Goal: Information Seeking & Learning: Learn about a topic

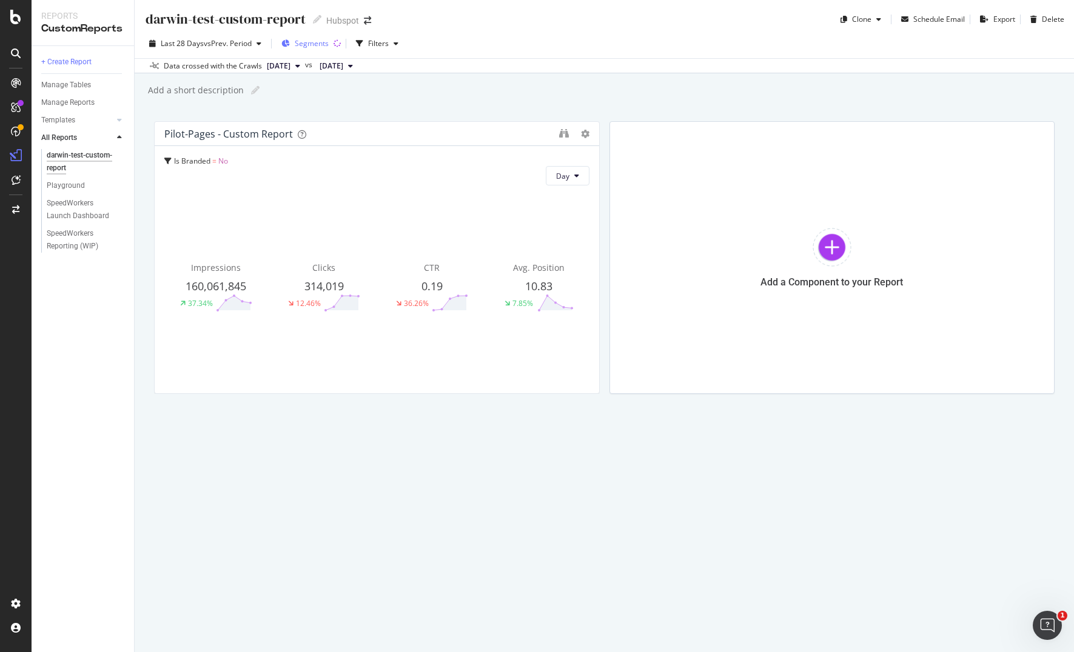
click at [295, 42] on div "Segments" at bounding box center [304, 44] width 47 height 18
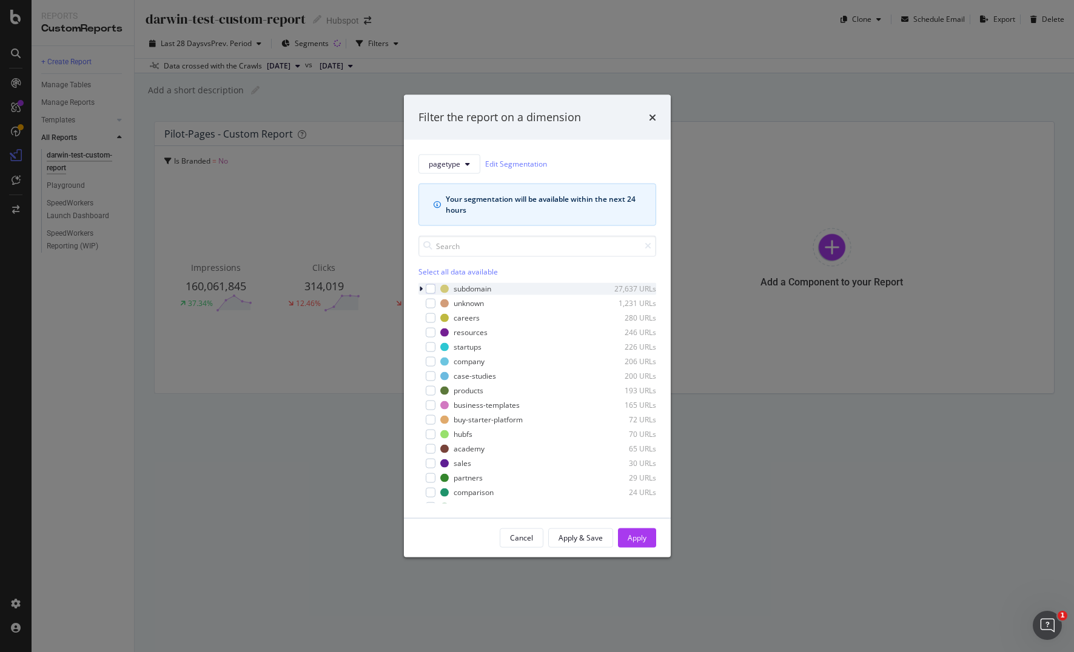
click at [419, 289] on icon "modal" at bounding box center [421, 288] width 4 height 7
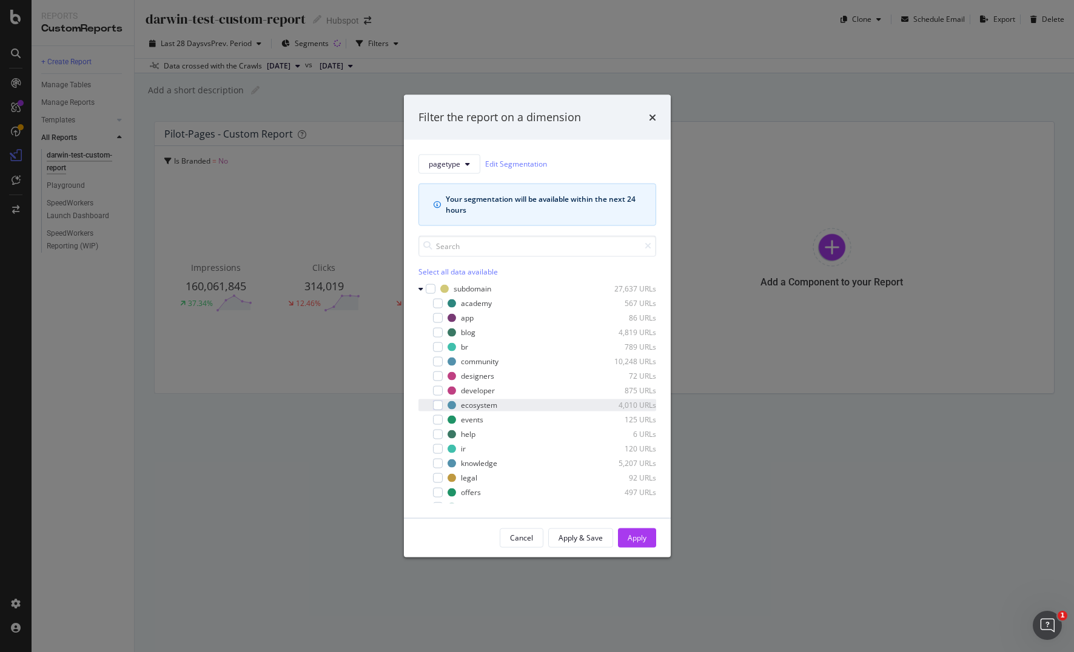
drag, startPoint x: 459, startPoint y: 305, endPoint x: 489, endPoint y: 399, distance: 98.8
click at [489, 399] on div "academy 567 URLs app 86 URLs blog 4,819 URLs br 789 URLs community 10,248 URLs …" at bounding box center [537, 427] width 238 height 260
drag, startPoint x: 648, startPoint y: 120, endPoint x: 609, endPoint y: 133, distance: 41.4
click at [649, 120] on icon "times" at bounding box center [652, 117] width 7 height 10
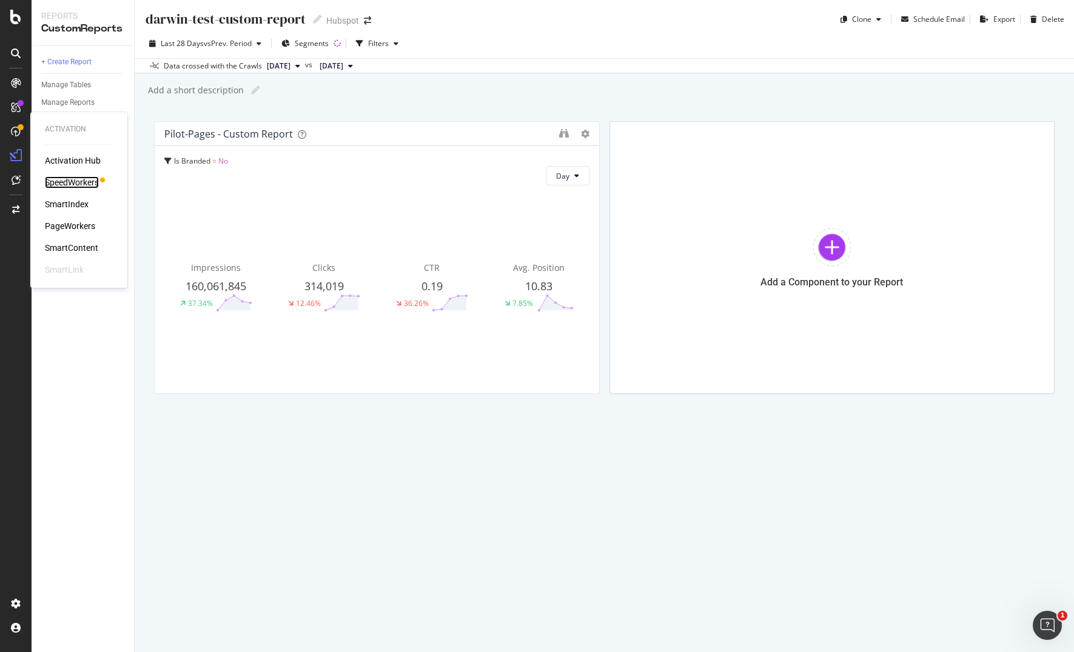
click at [59, 179] on div "SpeedWorkers" at bounding box center [72, 182] width 54 height 12
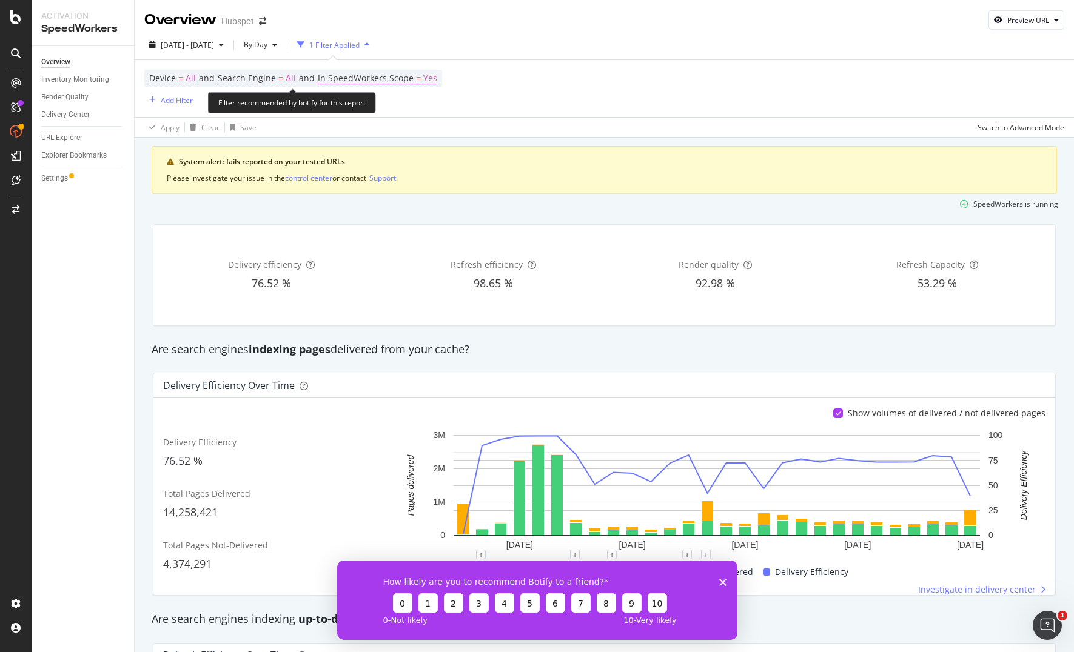
click at [371, 83] on span "In SpeedWorkers Scope" at bounding box center [366, 78] width 96 height 12
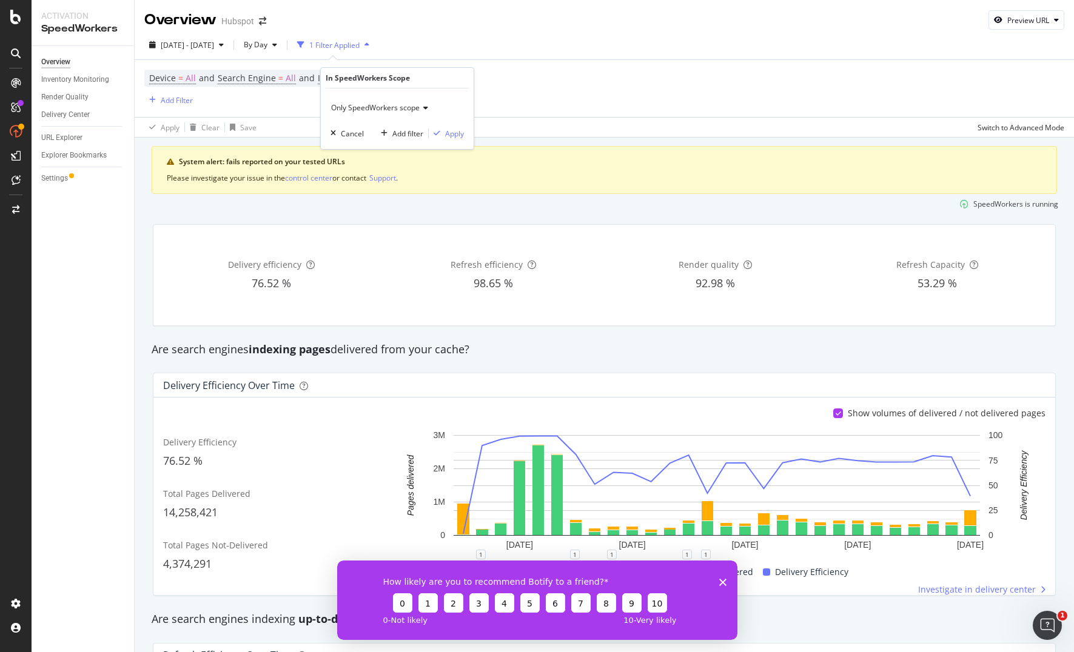
click at [518, 81] on div "Device = All and Search Engine = All and In SpeedWorkers Scope = Yes Add Filter" at bounding box center [604, 88] width 920 height 57
click at [75, 81] on div "Inventory Monitoring" at bounding box center [75, 79] width 68 height 13
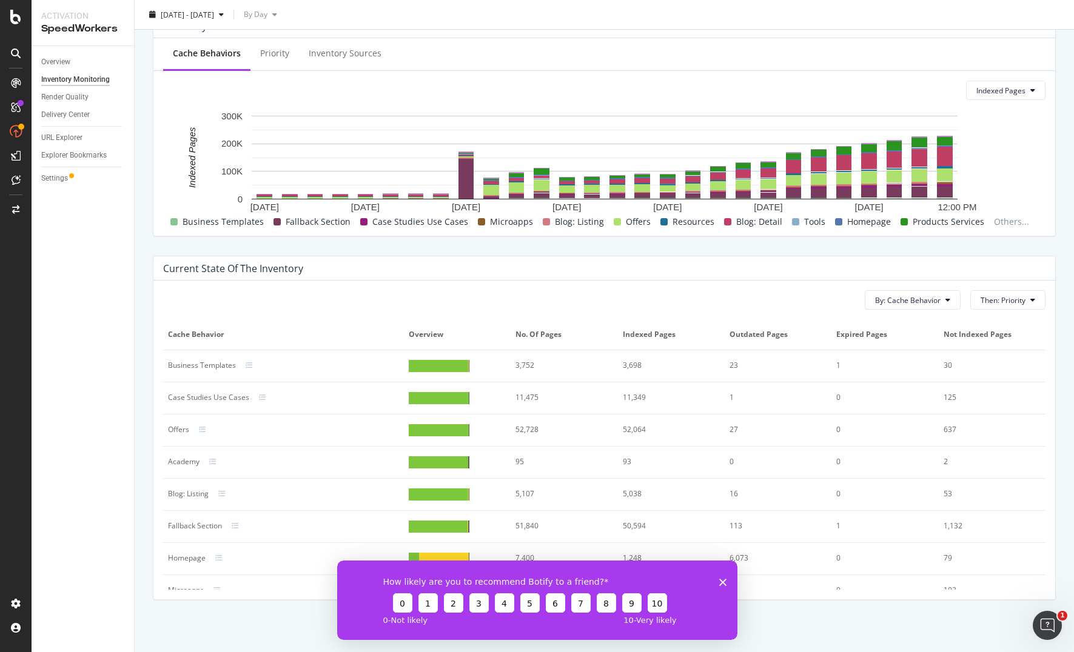
click at [188, 369] on div "Business Templates" at bounding box center [202, 365] width 68 height 11
click at [252, 364] on div at bounding box center [257, 365] width 22 height 7
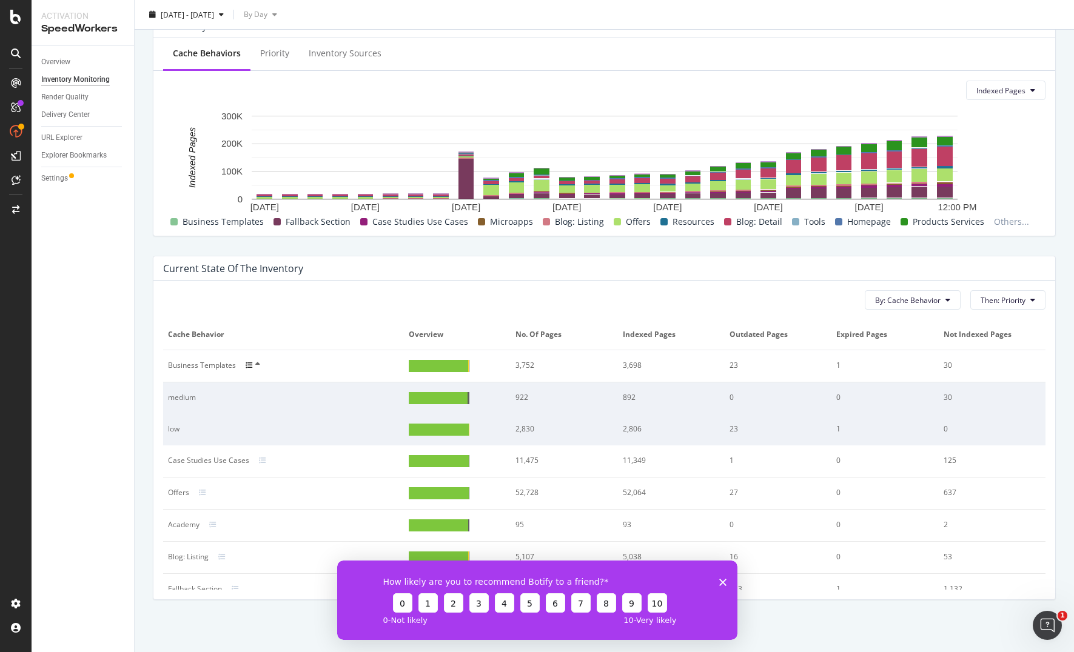
click at [252, 364] on div at bounding box center [257, 366] width 22 height 10
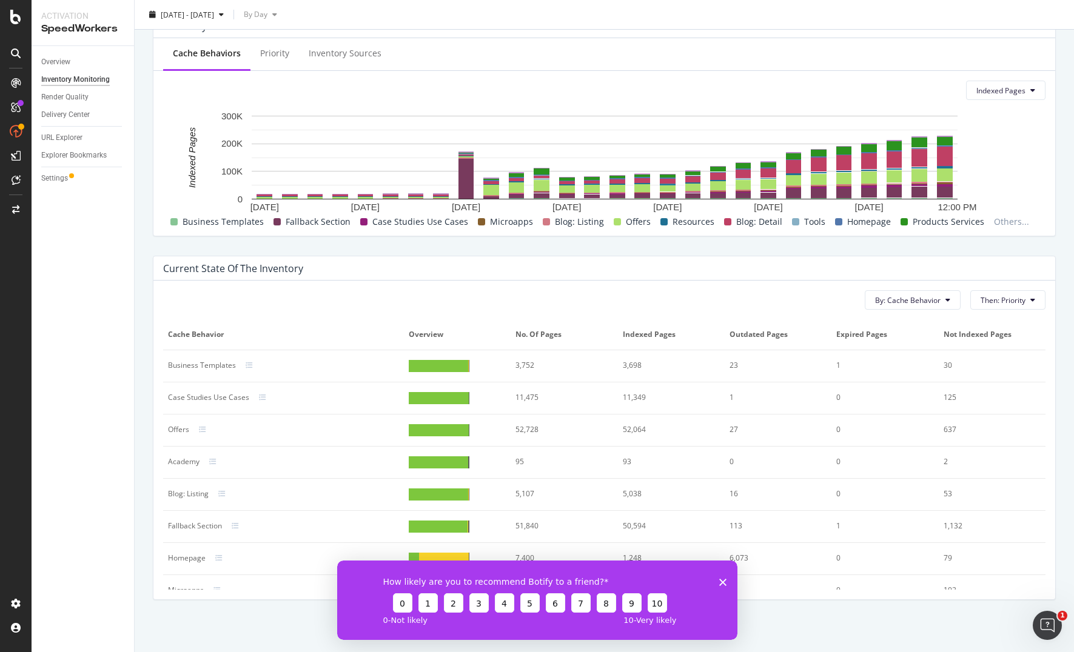
scroll to position [452, 0]
click at [265, 478] on td "Academy" at bounding box center [283, 464] width 241 height 32
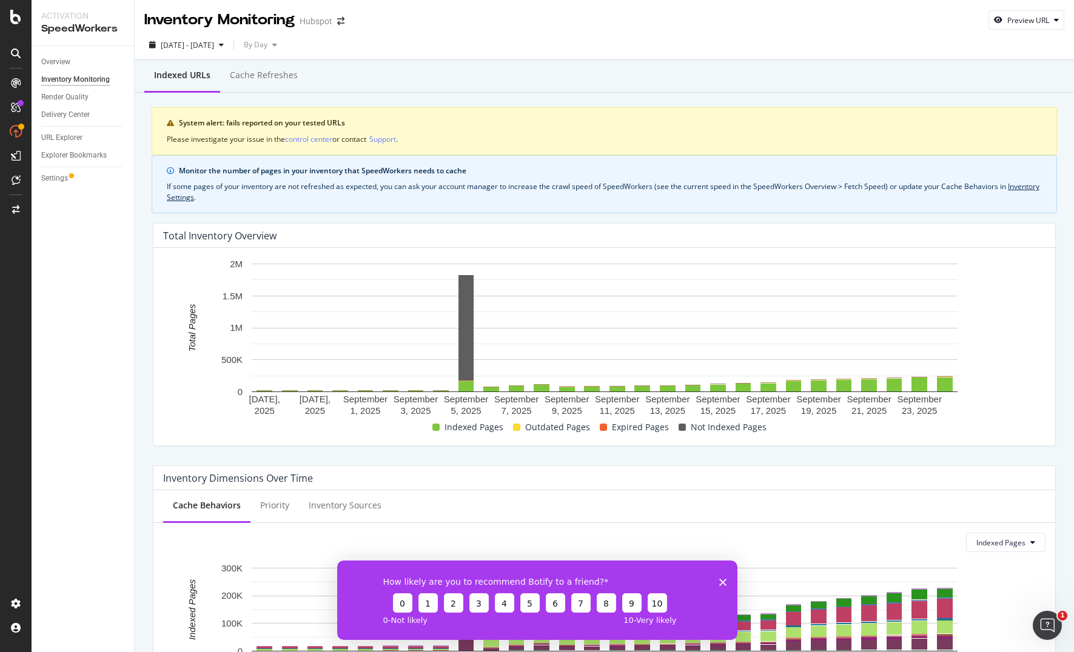
scroll to position [3, 0]
